Goal: Transaction & Acquisition: Purchase product/service

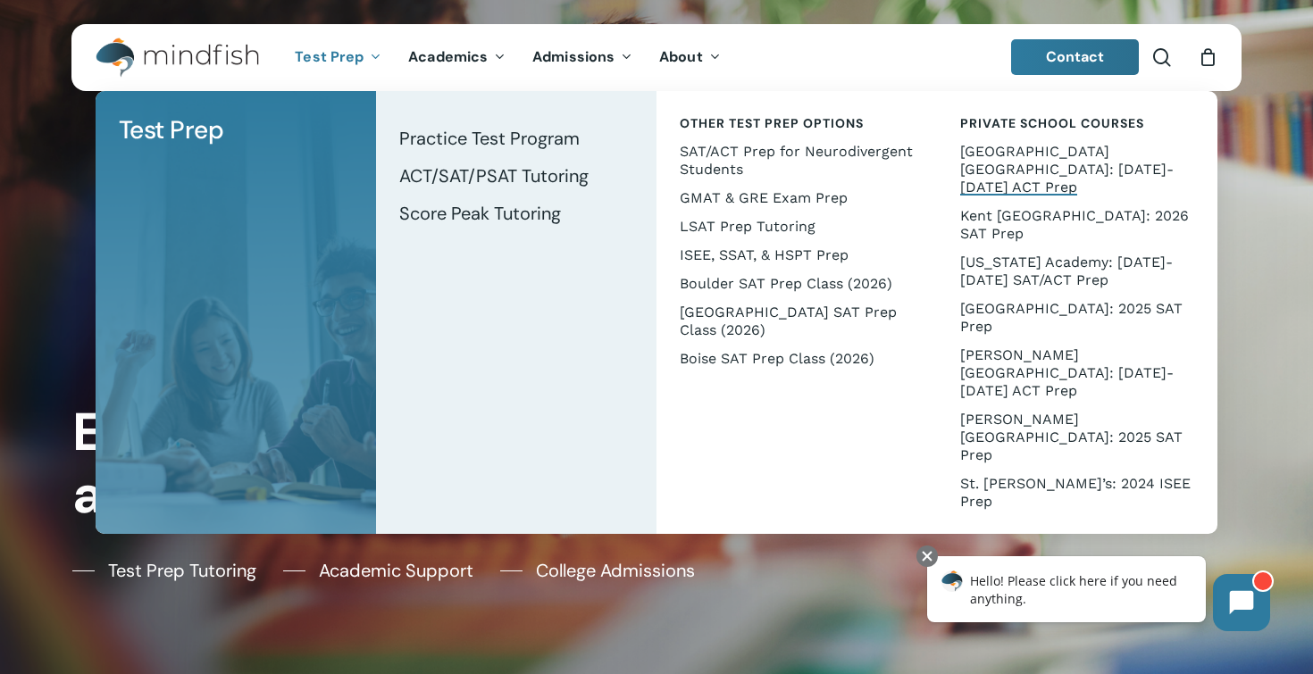
click at [1029, 152] on span "[GEOGRAPHIC_DATA] [GEOGRAPHIC_DATA]: [DATE]-[DATE] ACT Prep" at bounding box center [1066, 169] width 213 height 53
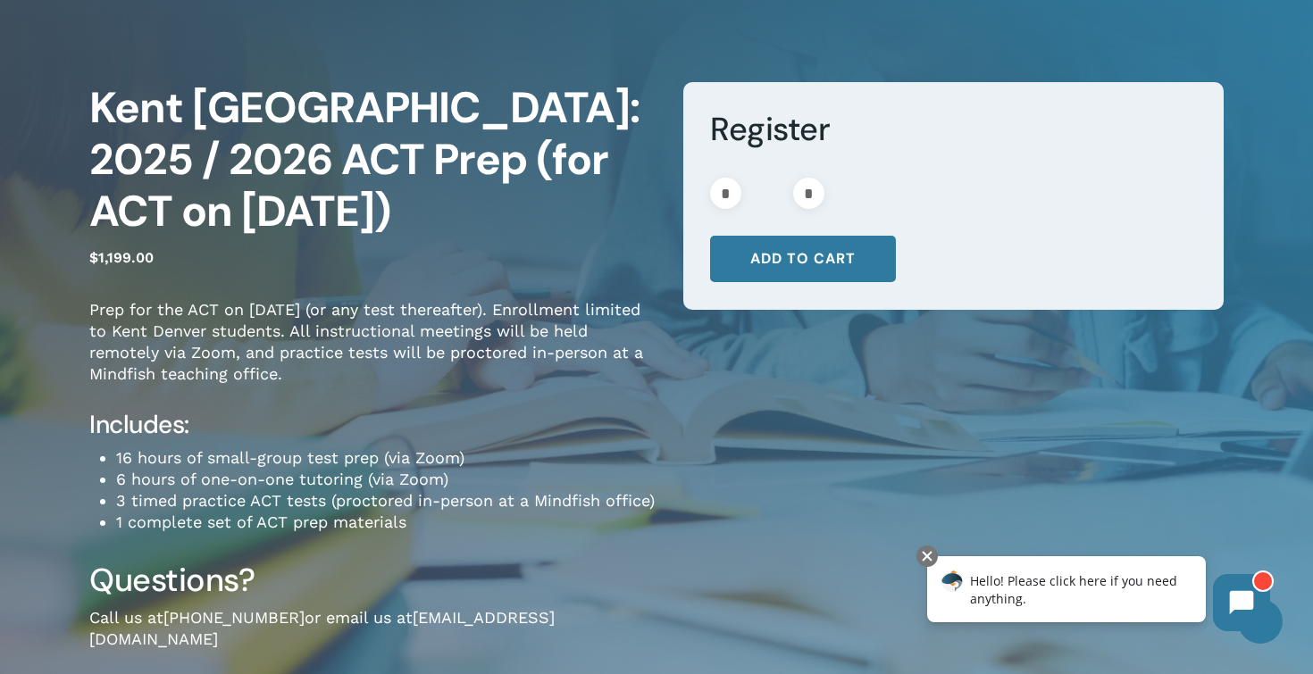
scroll to position [16, 0]
